Goal: Transaction & Acquisition: Book appointment/travel/reservation

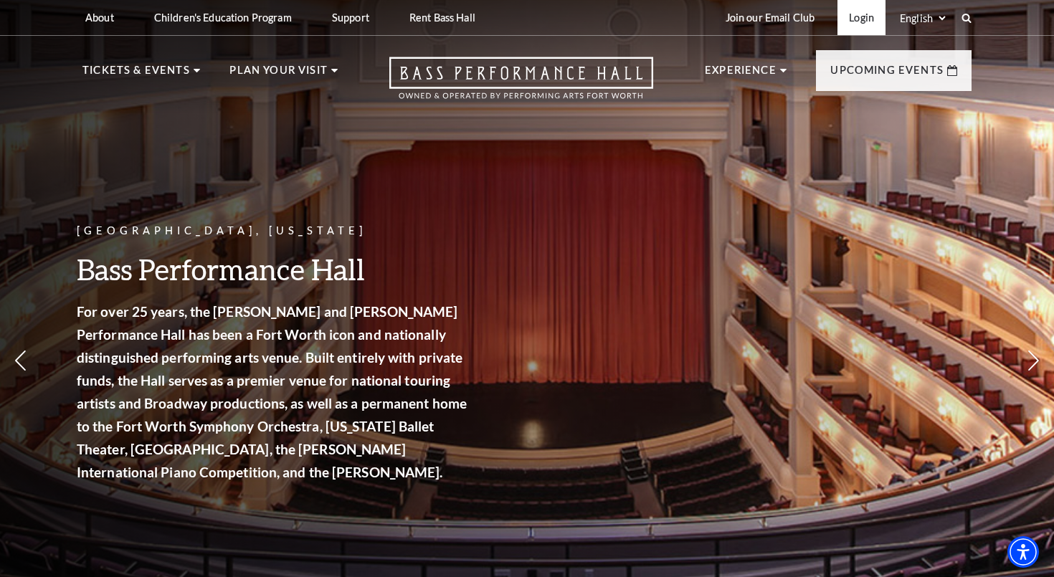
click at [854, 16] on link "Login" at bounding box center [861, 17] width 48 height 35
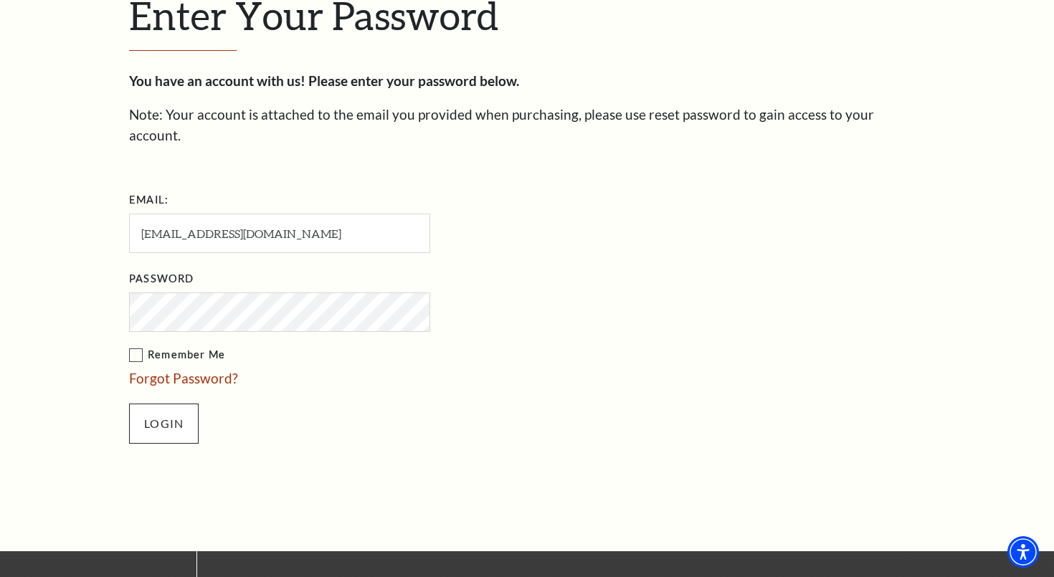
click at [173, 408] on input "Login" at bounding box center [164, 424] width 70 height 40
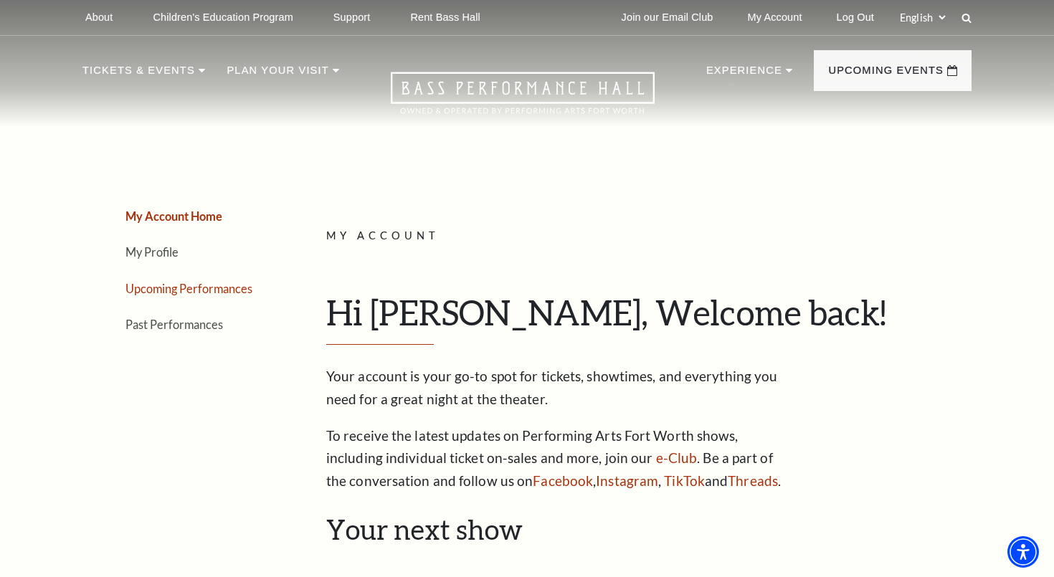
click at [247, 290] on link "Upcoming Performances" at bounding box center [188, 289] width 127 height 14
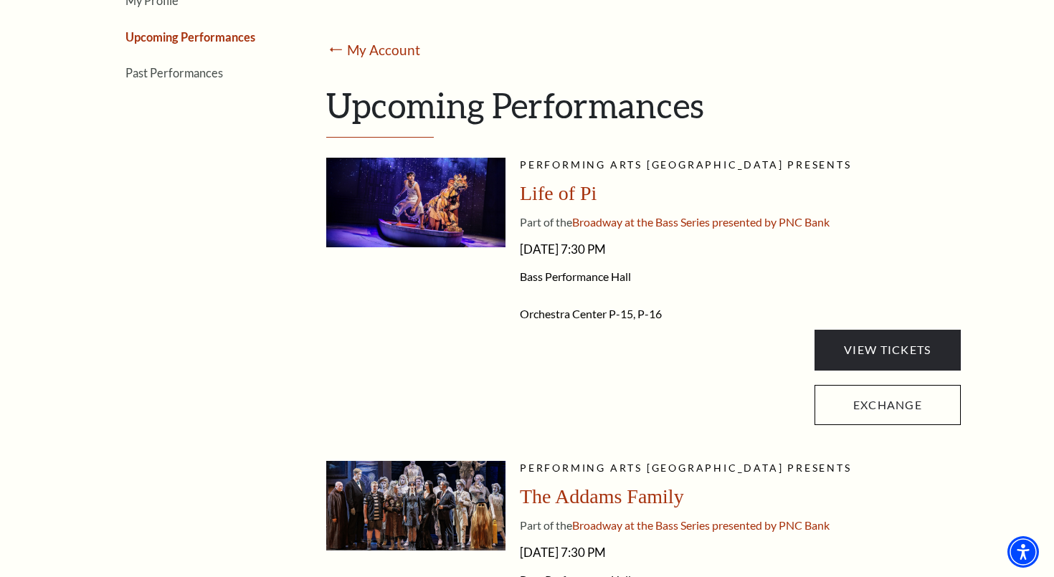
scroll to position [252, 0]
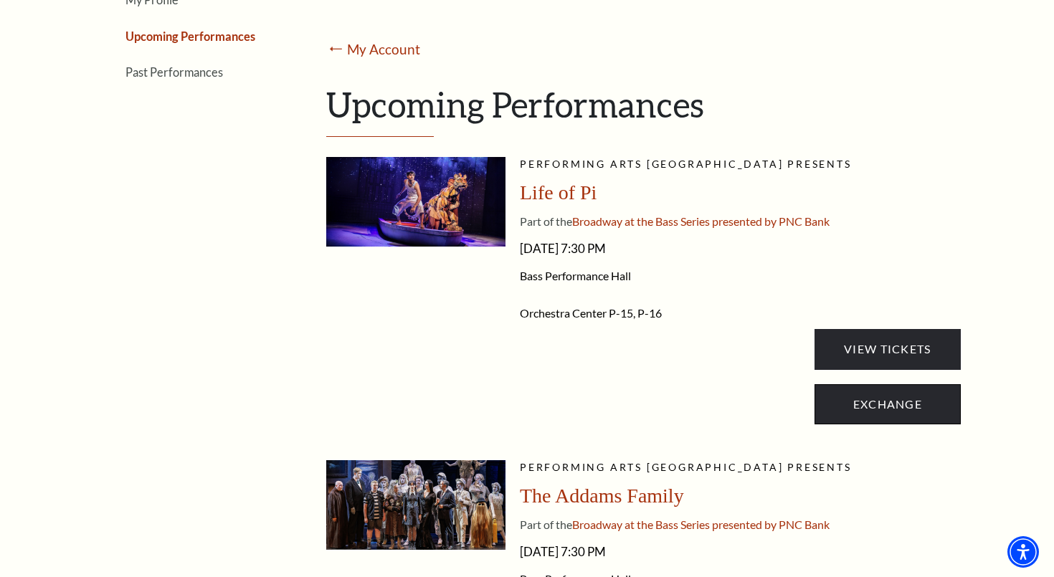
click at [843, 409] on link "Exchange" at bounding box center [887, 404] width 146 height 40
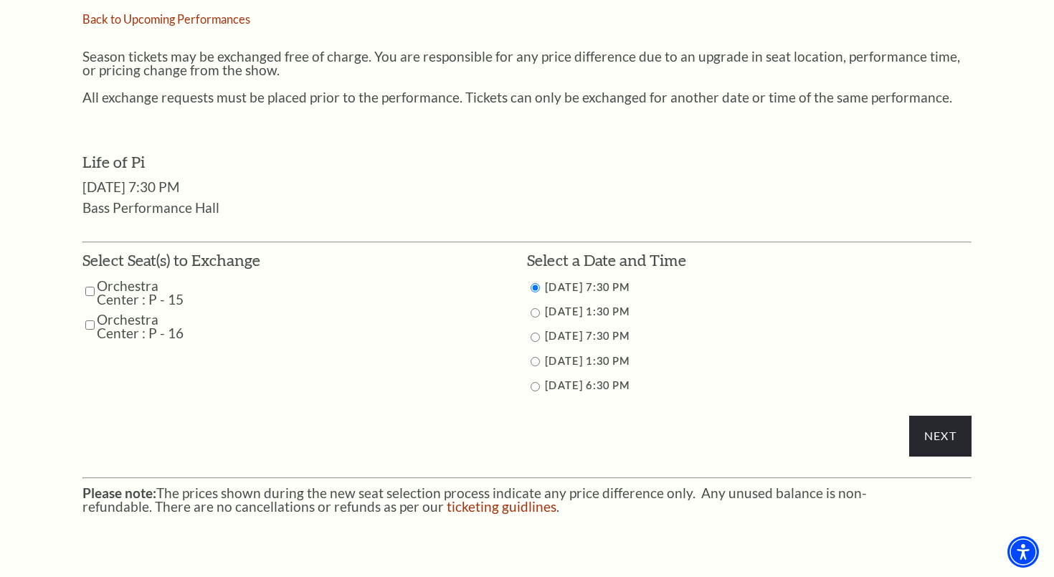
scroll to position [553, 0]
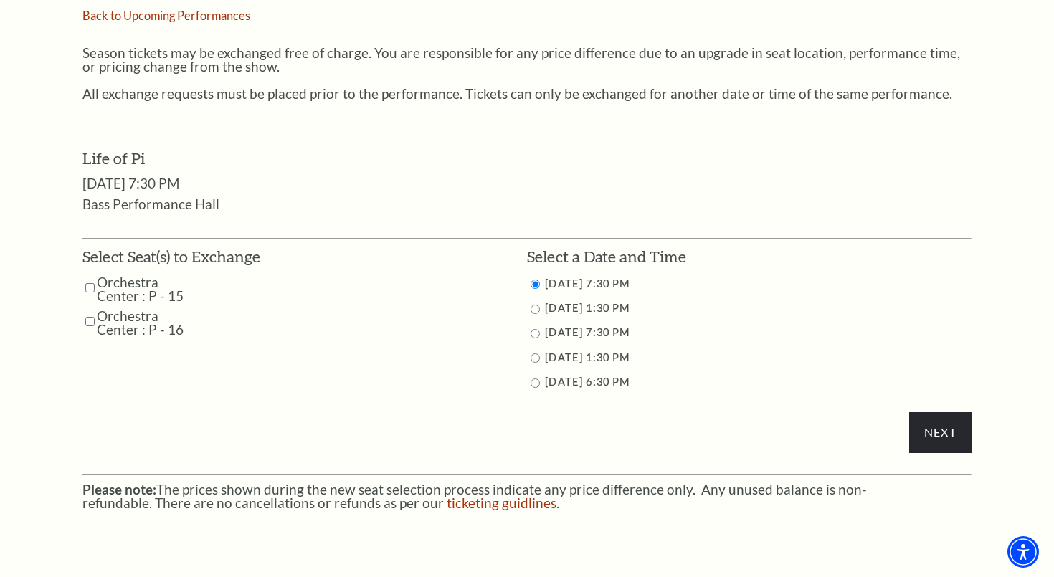
click at [90, 275] on input "Orchestra Center : P - 15" at bounding box center [89, 287] width 9 height 25
checkbox input "true"
click at [88, 310] on input "Orchestra Center : P - 16" at bounding box center [89, 321] width 9 height 25
checkbox input "true"
click at [533, 379] on input "9/28/2025 6:30 PM" at bounding box center [534, 382] width 9 height 9
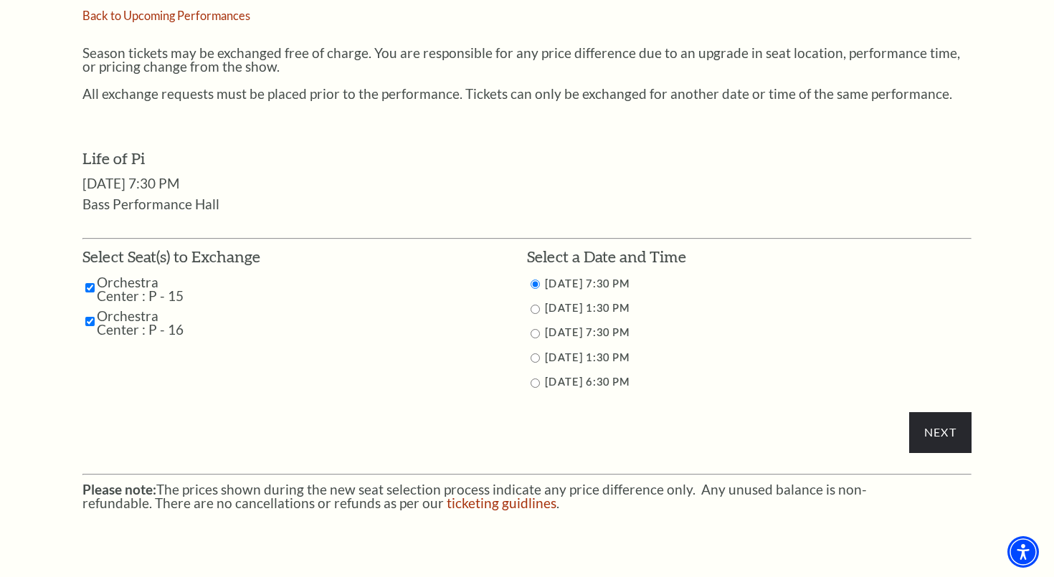
radio input "true"
click at [940, 420] on input "Next" at bounding box center [940, 432] width 62 height 40
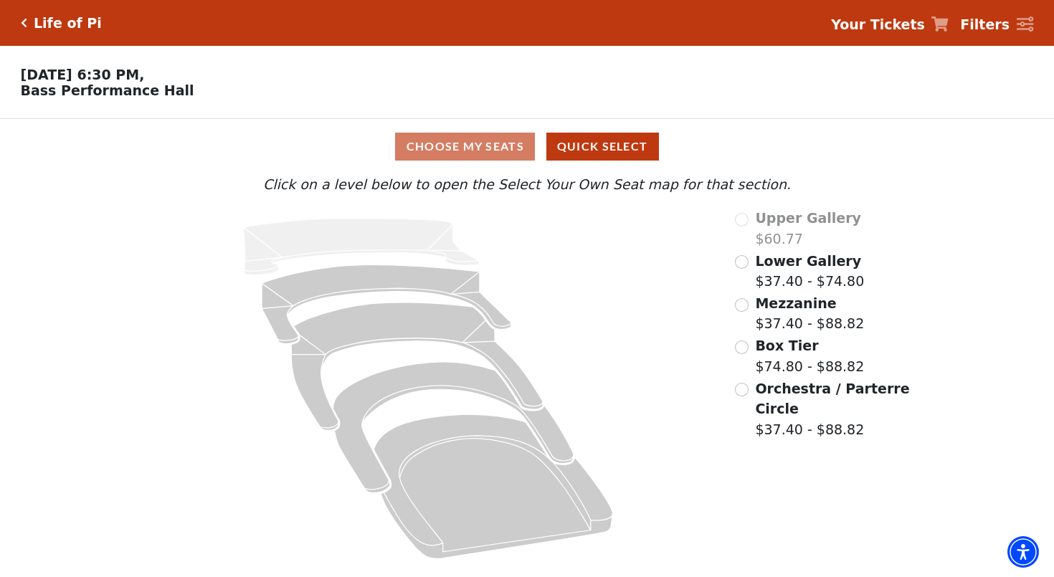
click at [742, 386] on input "Orchestra / Parterre Circle$37.40 - $88.82\a" at bounding box center [742, 390] width 14 height 14
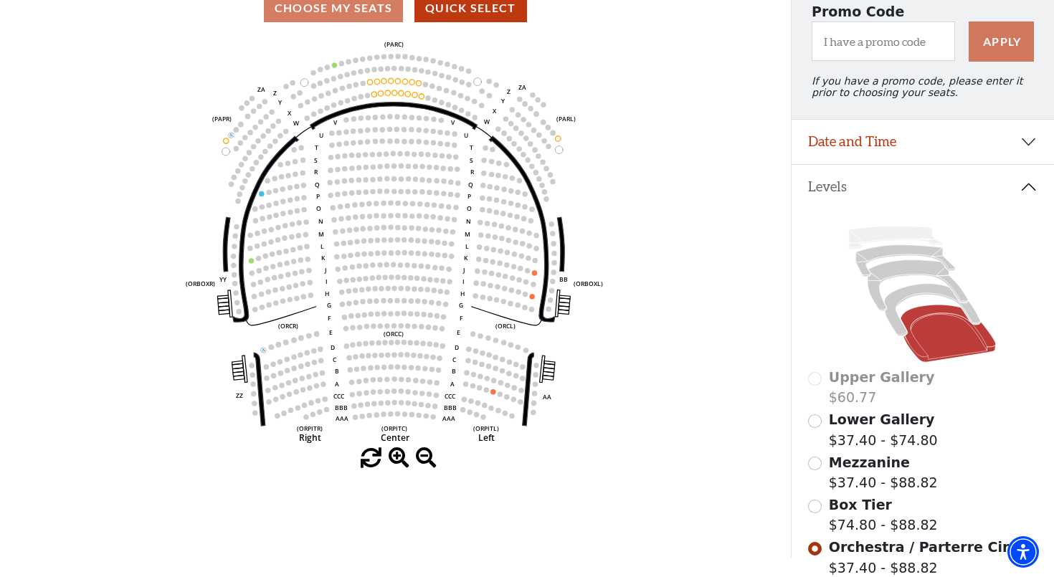
scroll to position [139, 0]
click at [900, 302] on icon at bounding box center [932, 309] width 96 height 52
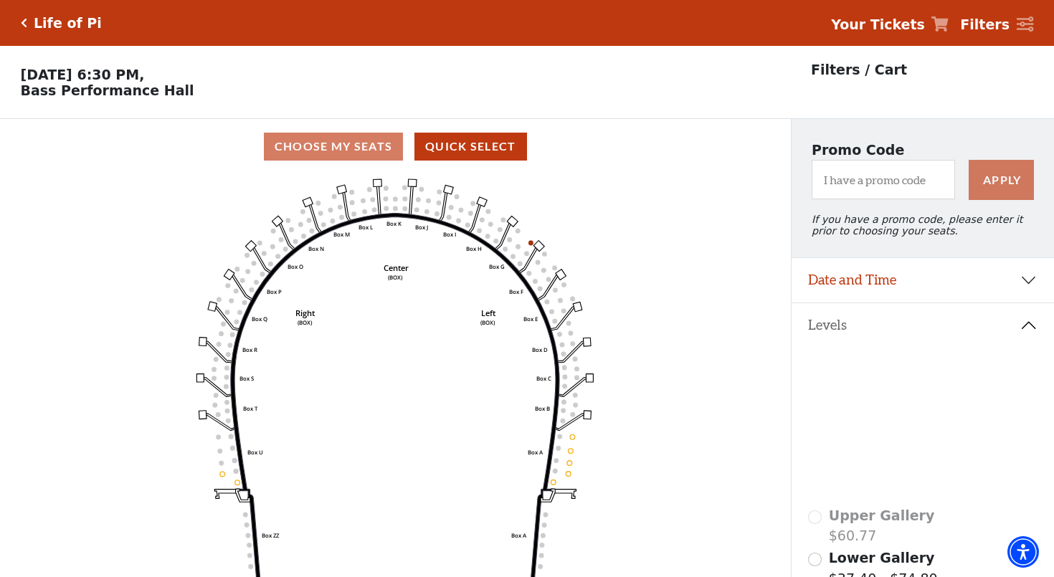
scroll to position [67, 0]
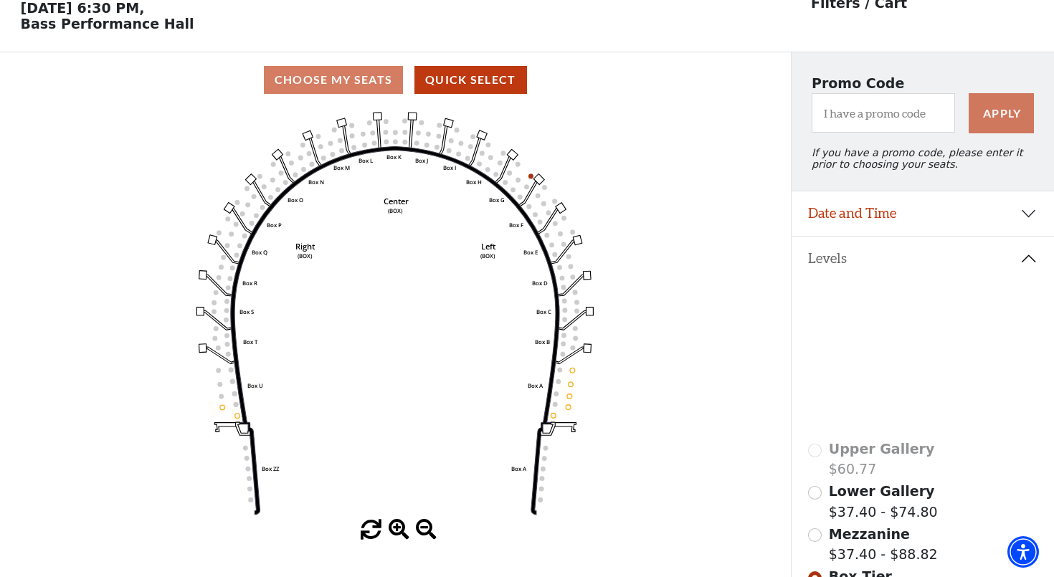
click at [908, 345] on icon at bounding box center [917, 357] width 100 height 51
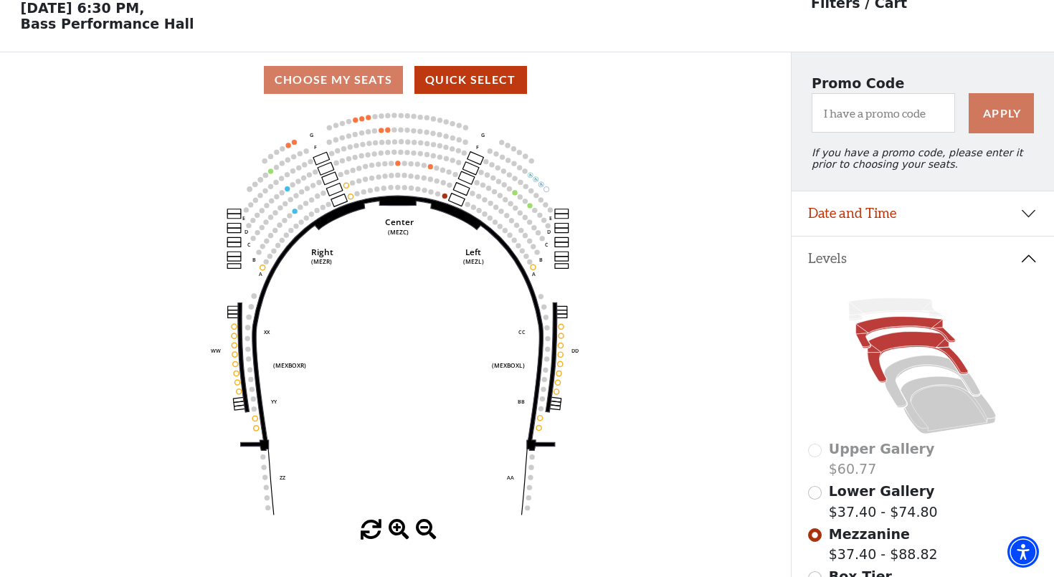
click at [897, 324] on icon at bounding box center [906, 333] width 100 height 32
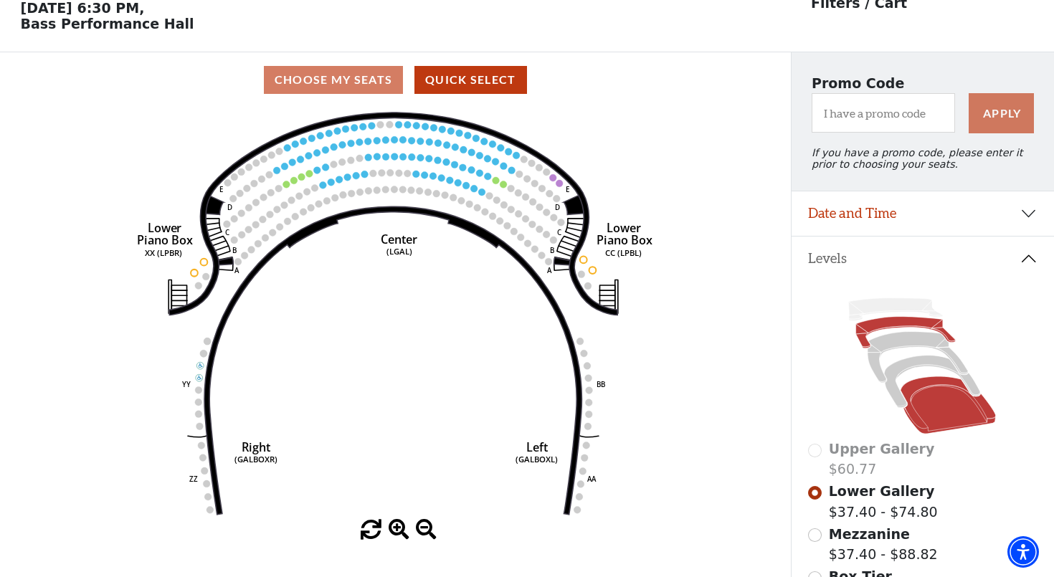
click at [929, 424] on icon at bounding box center [947, 405] width 95 height 57
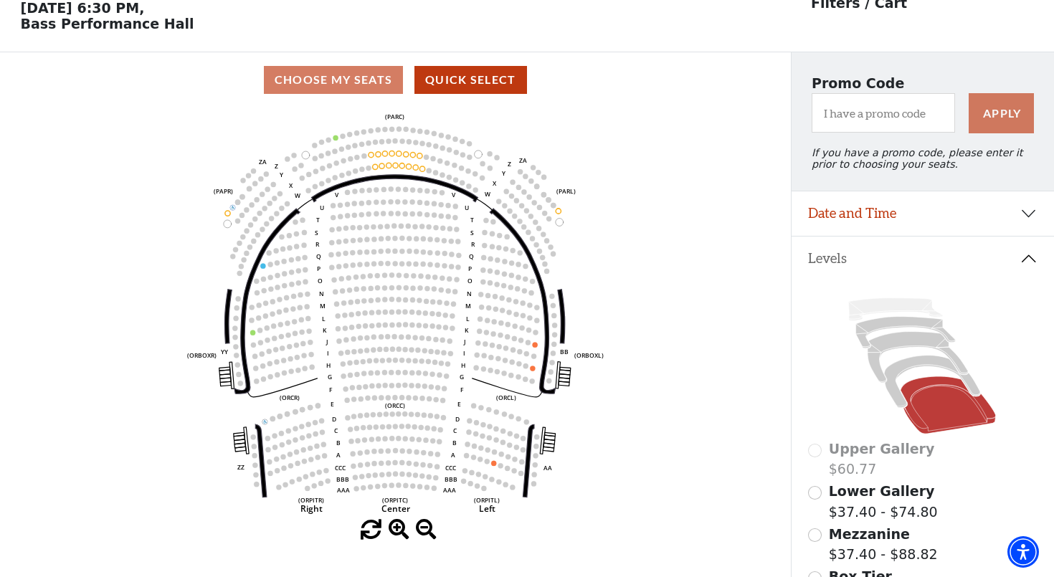
click at [1031, 223] on button "Date and Time" at bounding box center [922, 213] width 263 height 44
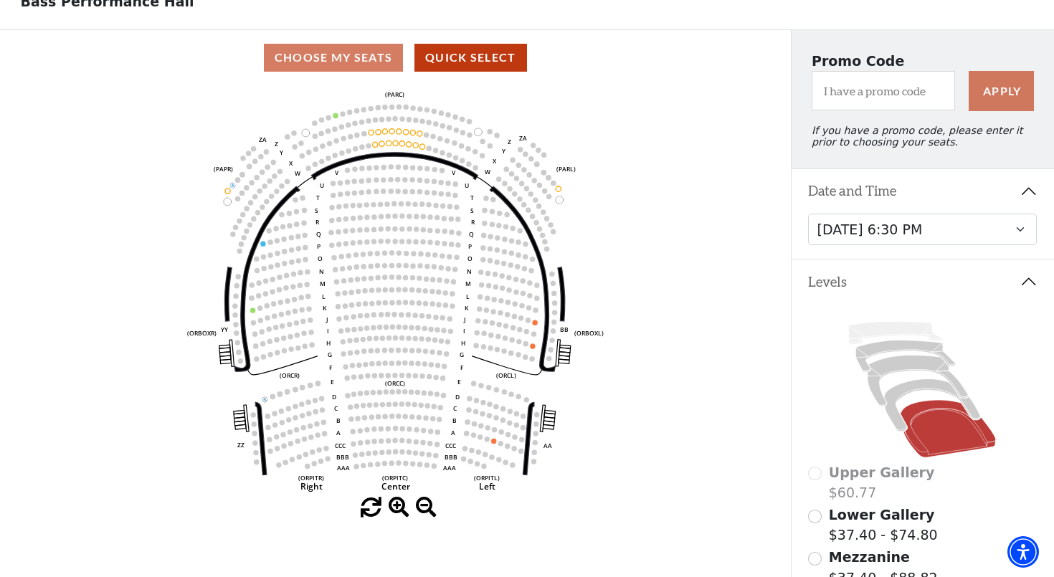
scroll to position [81, 0]
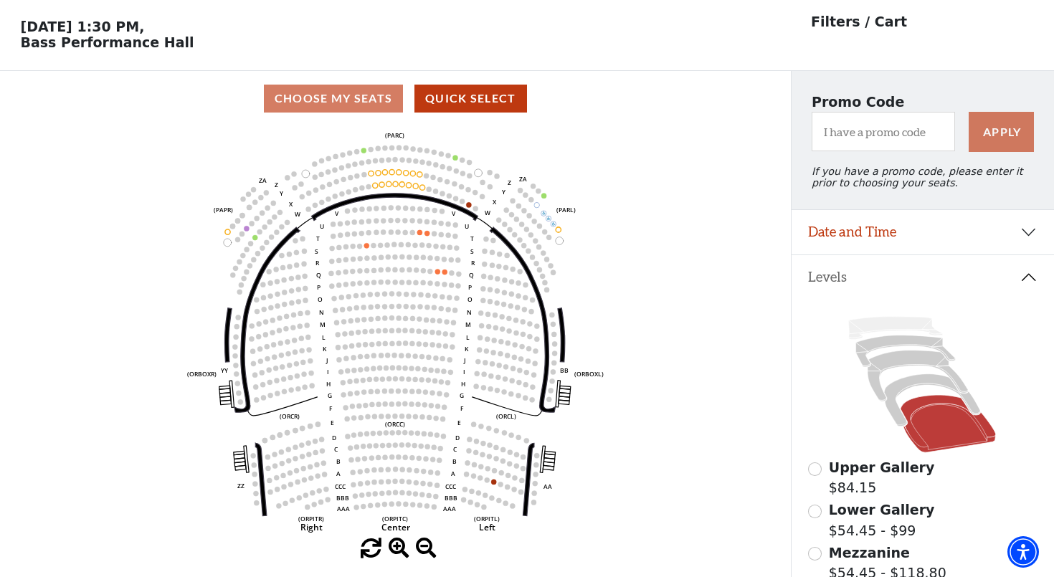
scroll to position [46, 0]
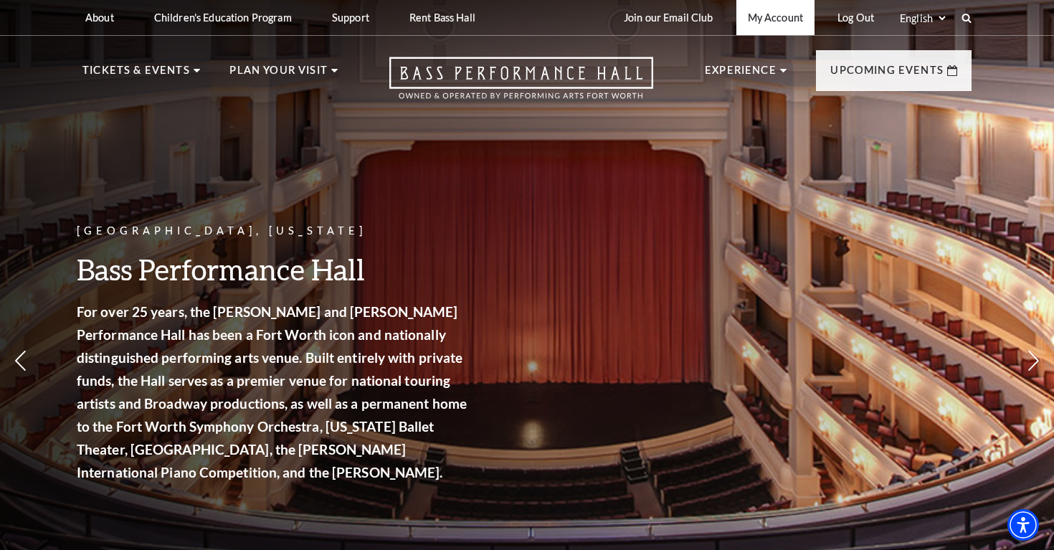
click at [786, 22] on link "My Account" at bounding box center [775, 17] width 78 height 35
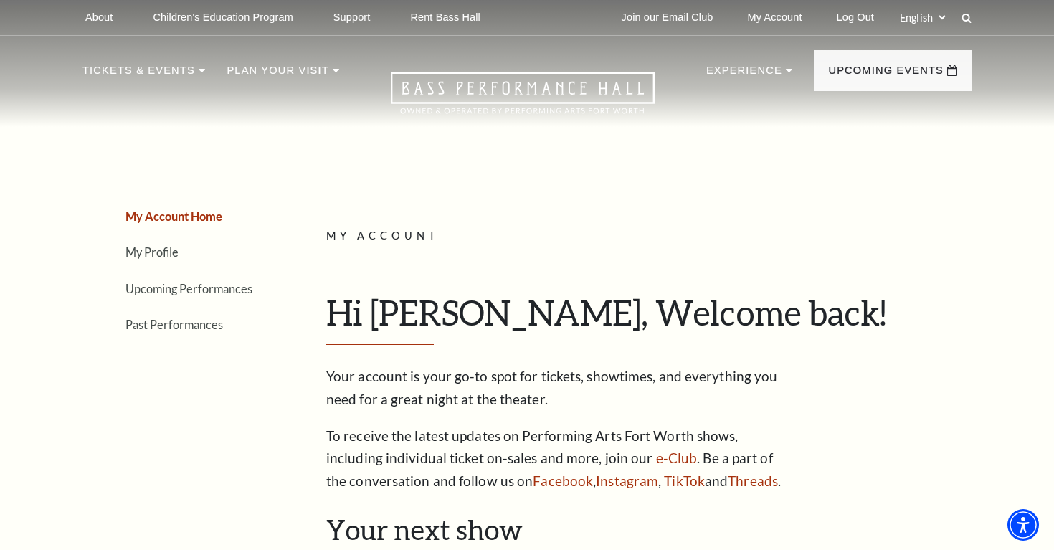
click at [234, 297] on ul "My Account Home My Profile Upcoming Performances Past Performances" at bounding box center [177, 270] width 190 height 129
click at [242, 285] on link "Upcoming Performances" at bounding box center [188, 289] width 127 height 14
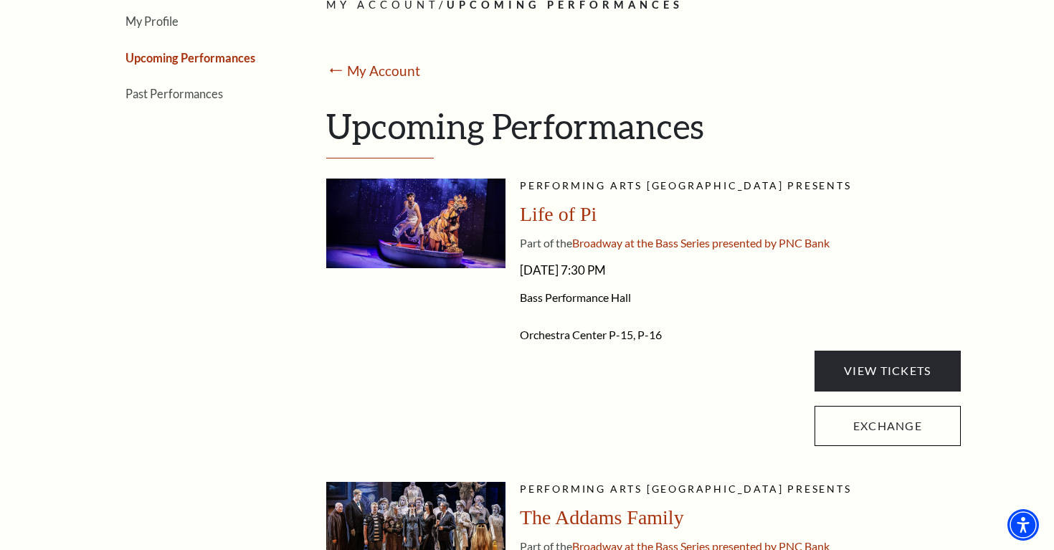
scroll to position [228, 0]
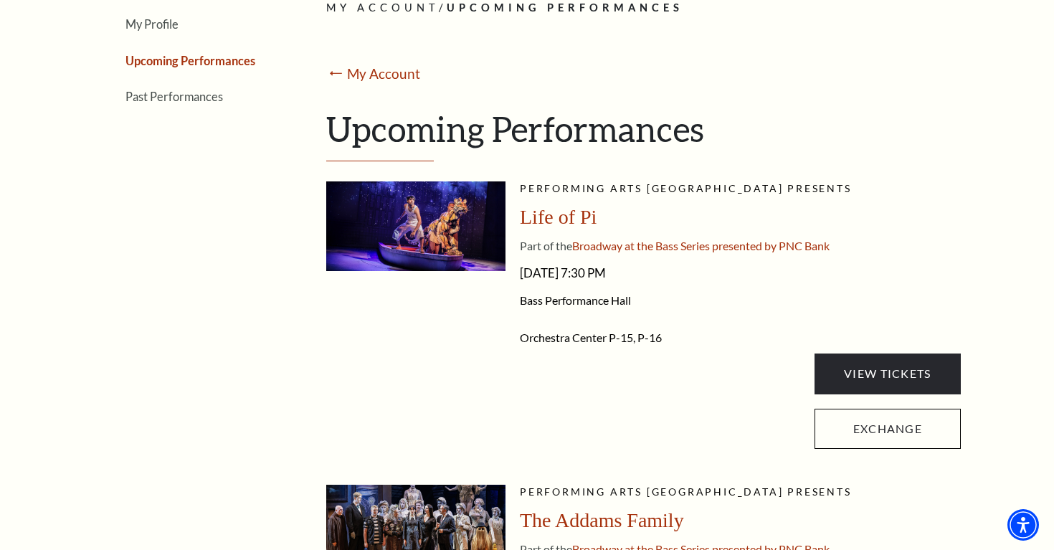
click at [572, 217] on span "Life of Pi" at bounding box center [558, 217] width 77 height 22
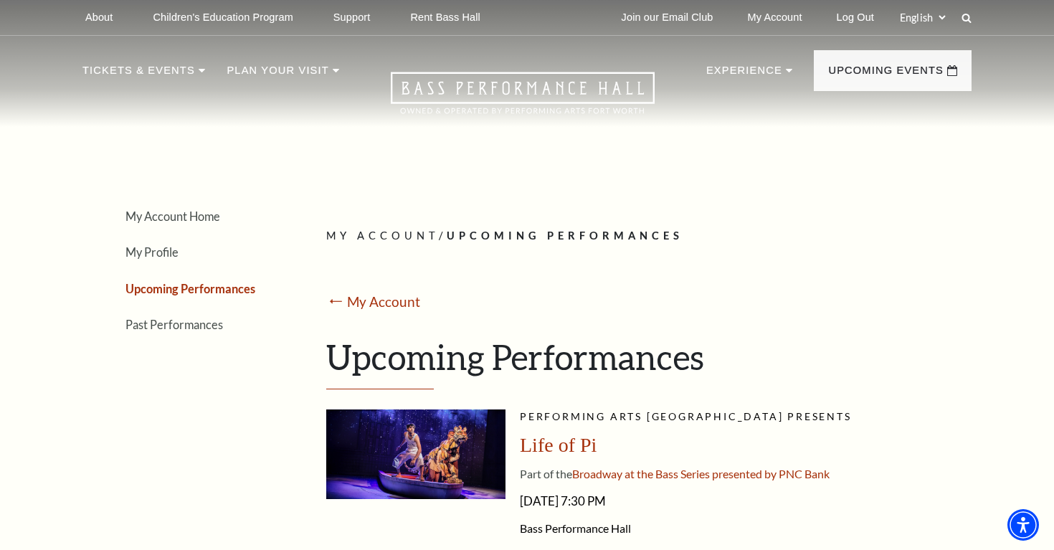
scroll to position [0, 0]
click at [604, 94] on icon "Open this option" at bounding box center [523, 93] width 264 height 42
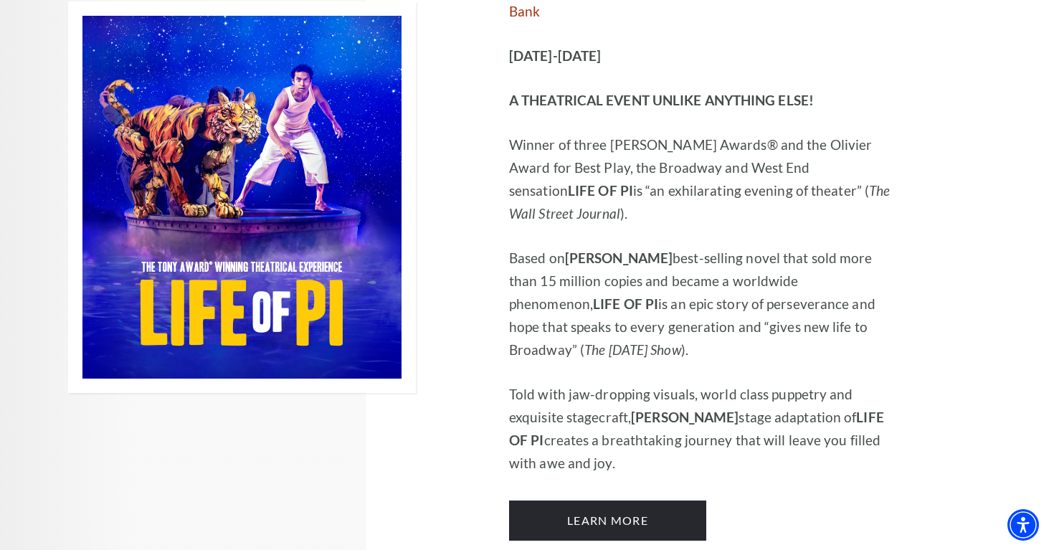
scroll to position [900, 0]
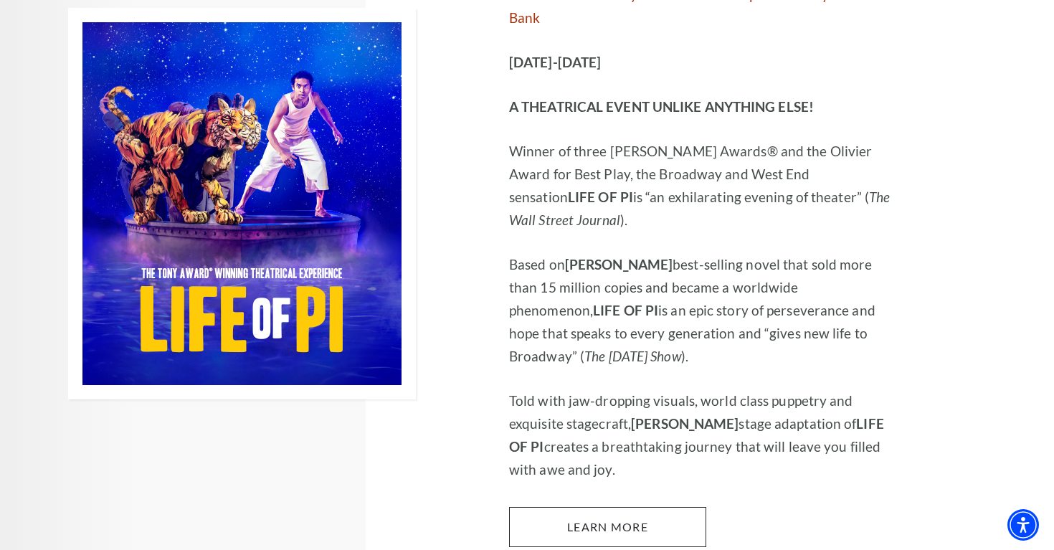
click at [619, 507] on link "Learn More" at bounding box center [607, 527] width 197 height 40
